Goal: Obtain resource: Download file/media

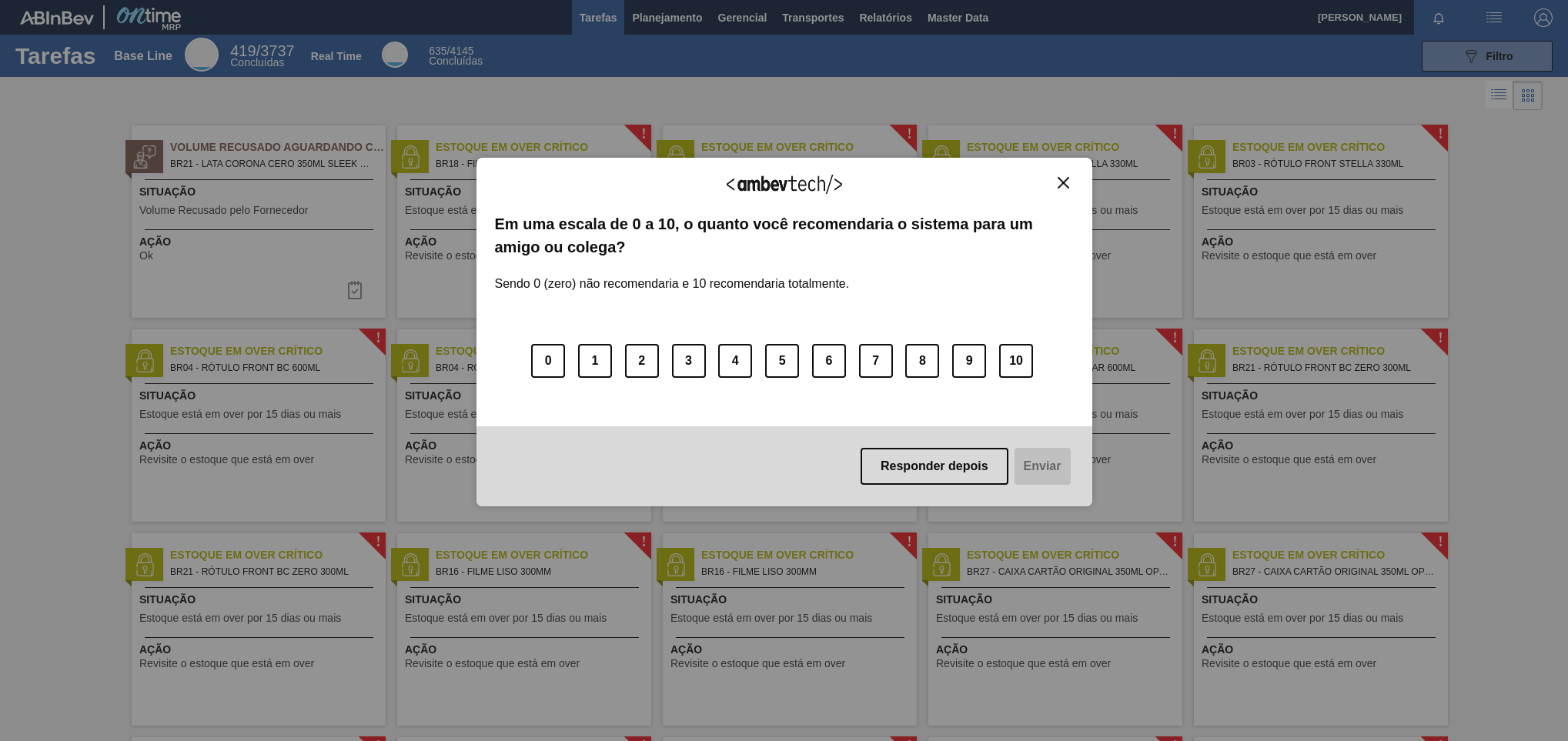
click at [1060, 187] on img "Close" at bounding box center [1063, 182] width 11 height 11
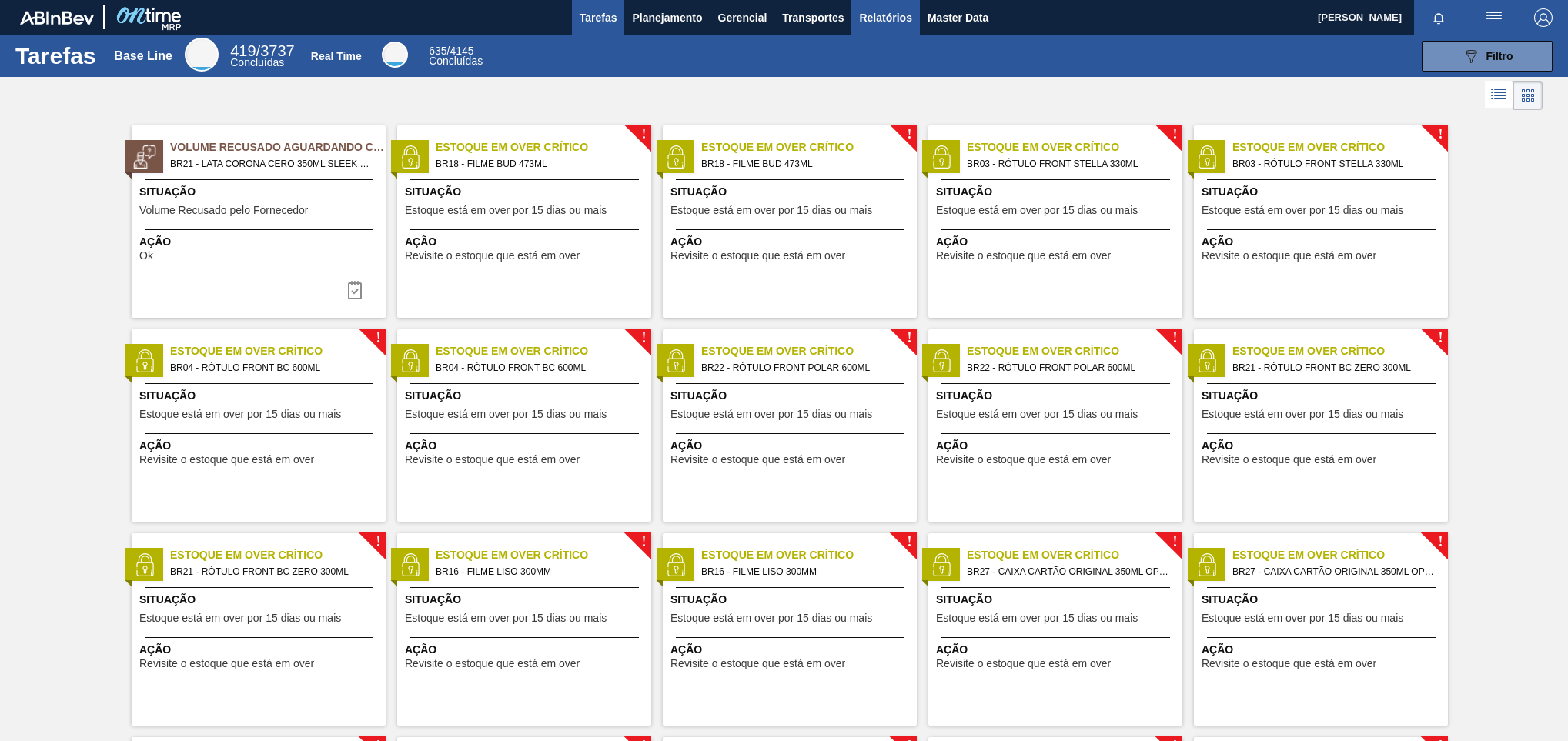
click at [891, 21] on span "Relatórios" at bounding box center [884, 18] width 52 height 19
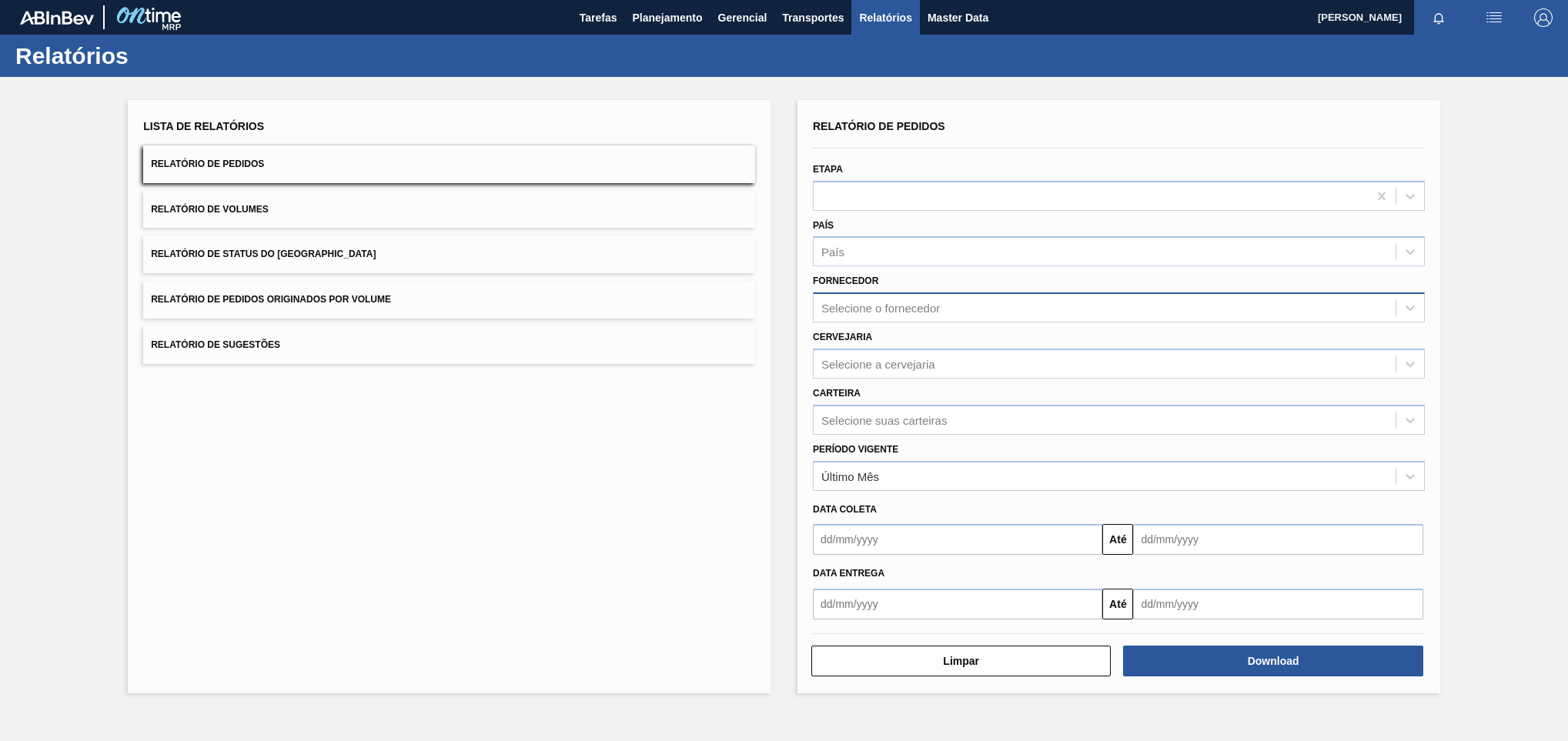
paste input "280268"
type input "280268"
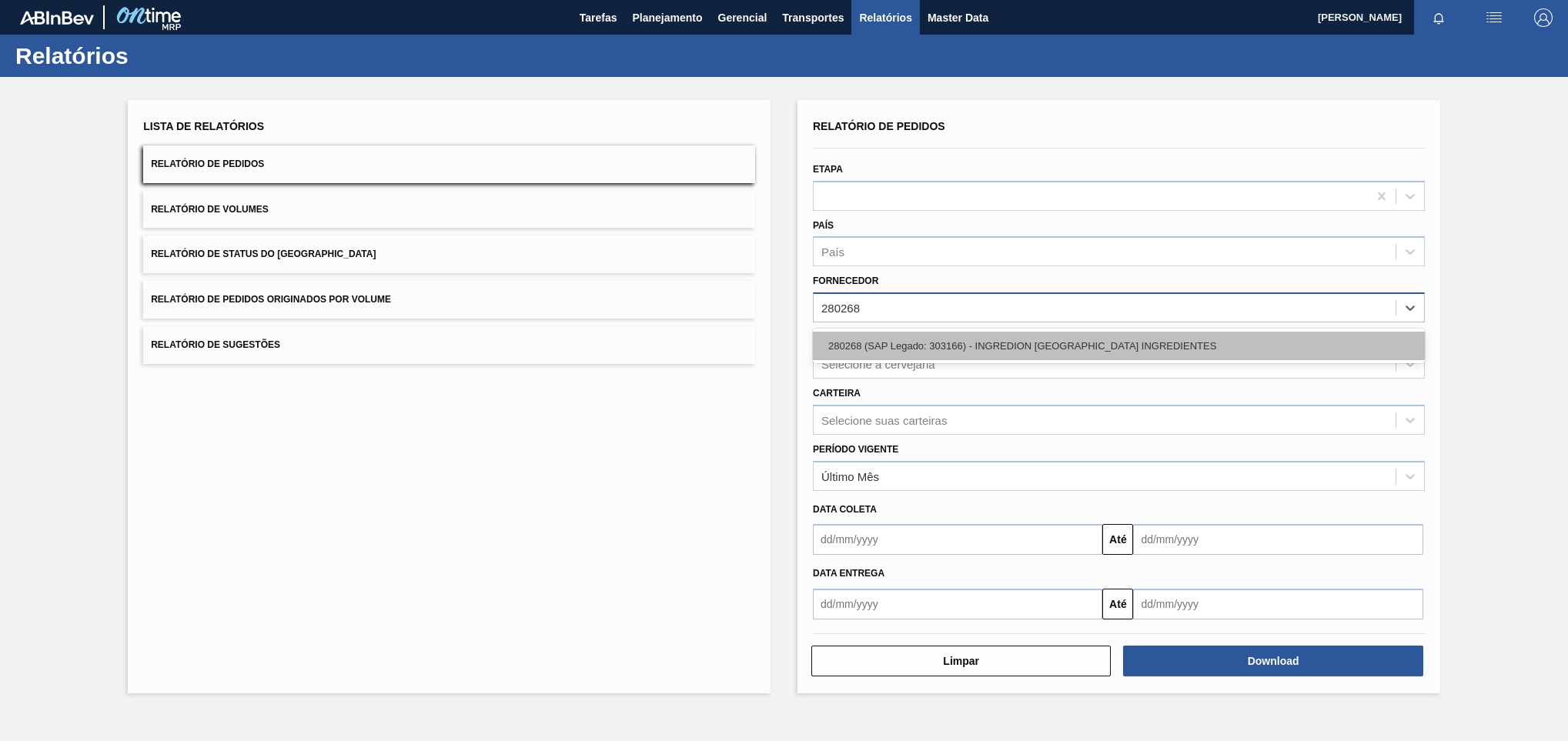
click at [903, 342] on div "280268 (SAP Legado: 303166) - INGREDION [GEOGRAPHIC_DATA] INGREDIENTES" at bounding box center [1119, 346] width 612 height 28
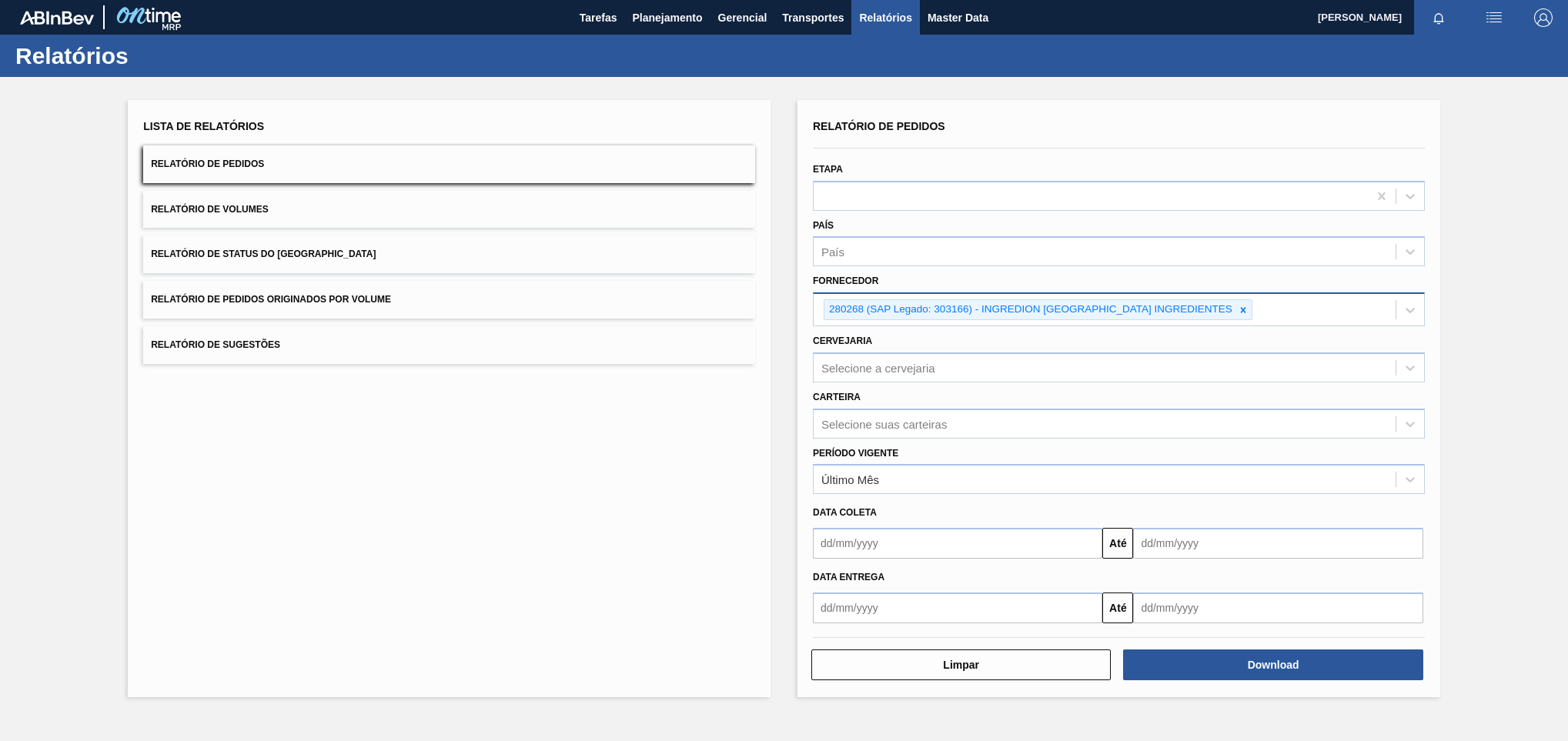
click at [942, 397] on div "Carteira Selecione suas carteiras" at bounding box center [1119, 412] width 612 height 52
click at [903, 378] on div "Selecione a cervejaria" at bounding box center [1105, 367] width 582 height 22
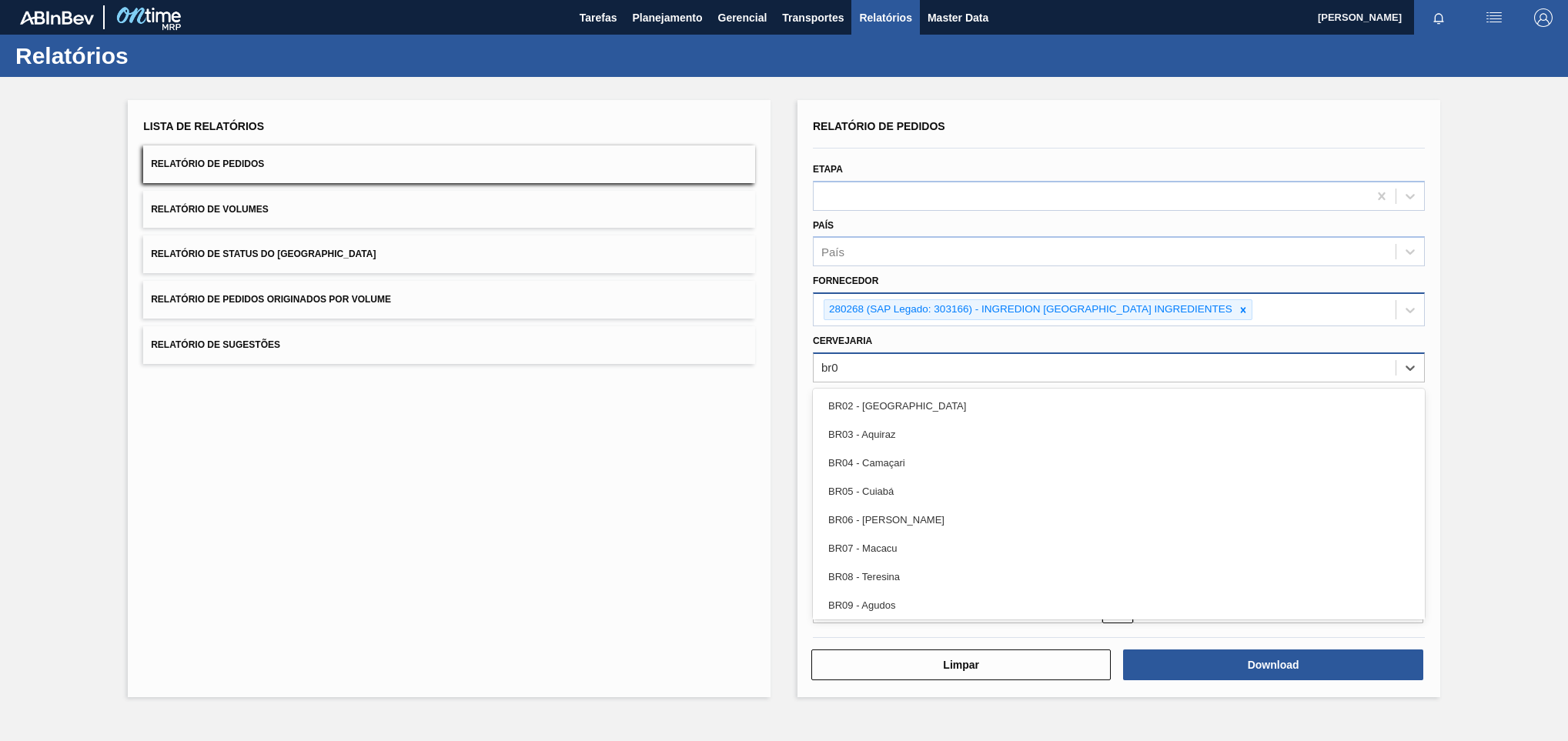
type input "br08"
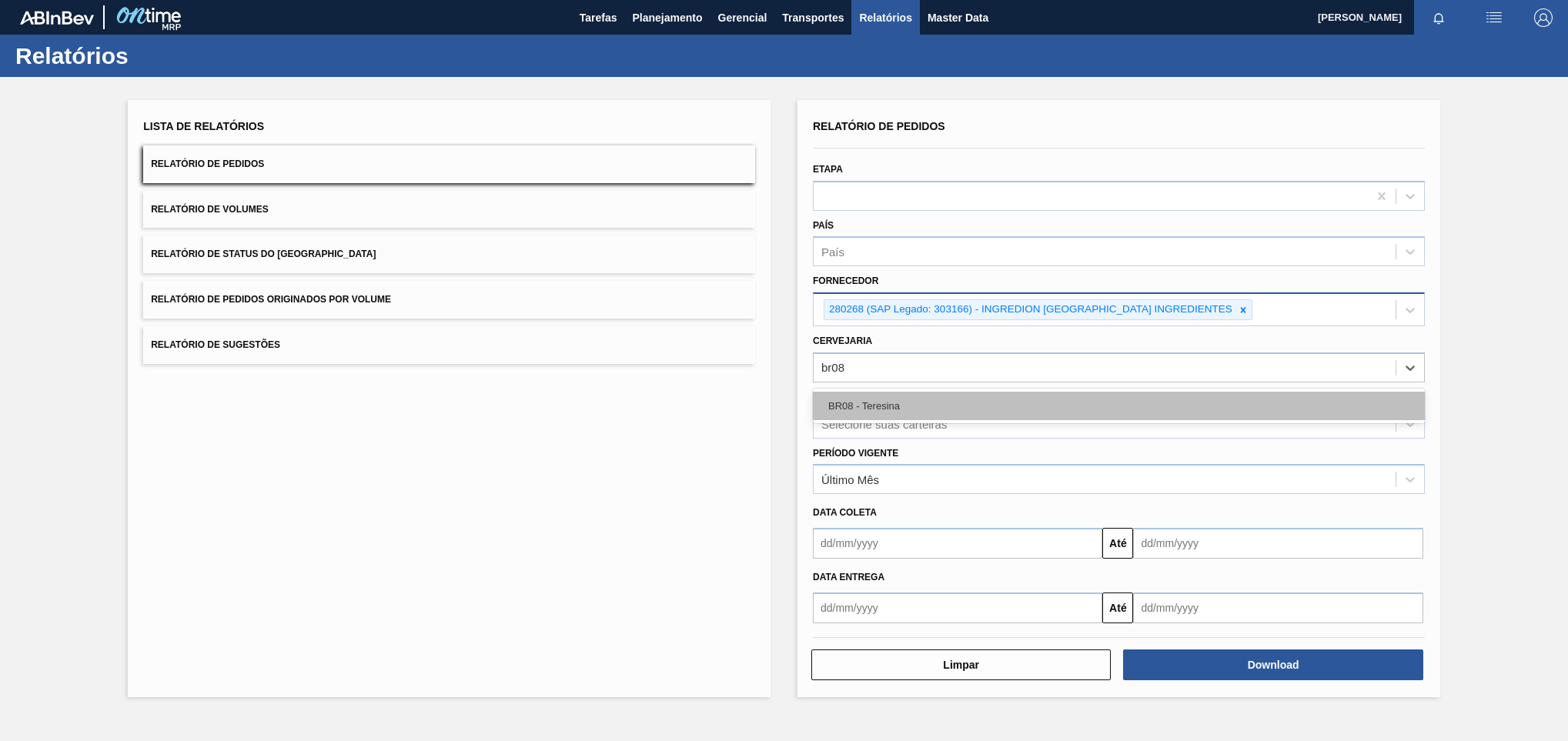
click at [918, 409] on div "BR08 - Teresina" at bounding box center [1119, 406] width 612 height 28
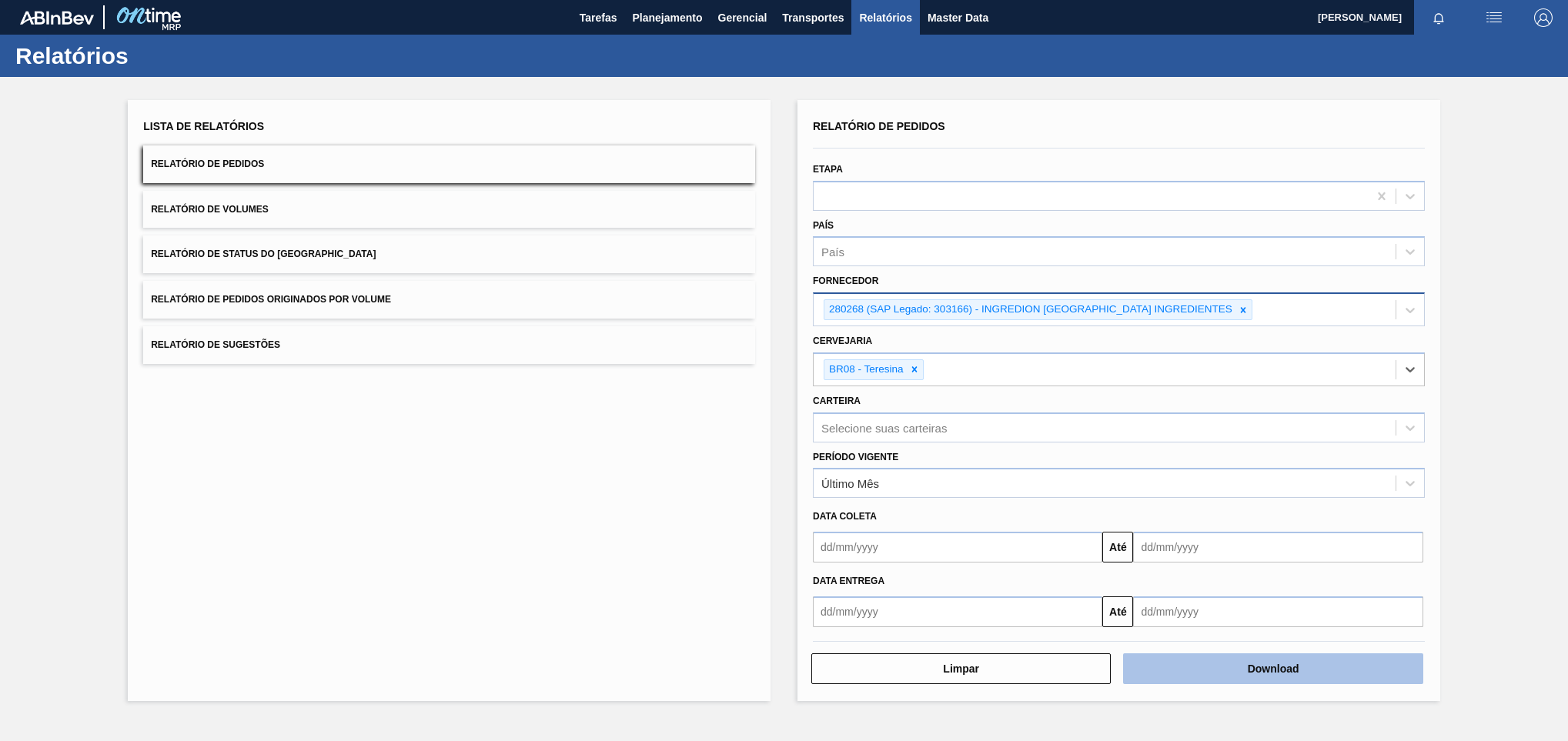
click at [1190, 666] on button "Download" at bounding box center [1273, 668] width 300 height 31
